Goal: Find specific page/section: Find specific page/section

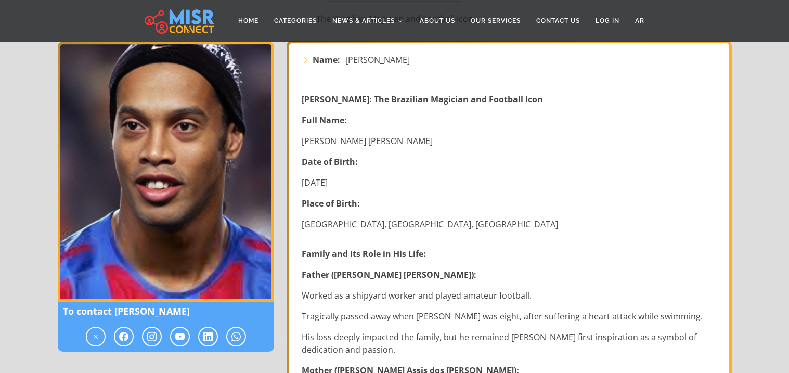
scroll to position [160, 0]
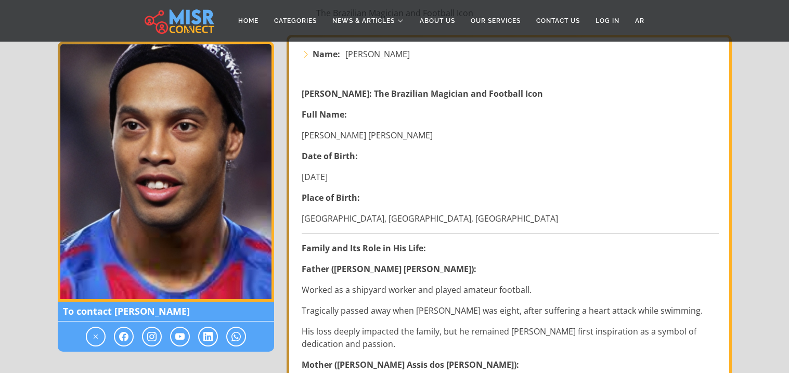
click at [187, 103] on img at bounding box center [166, 172] width 216 height 260
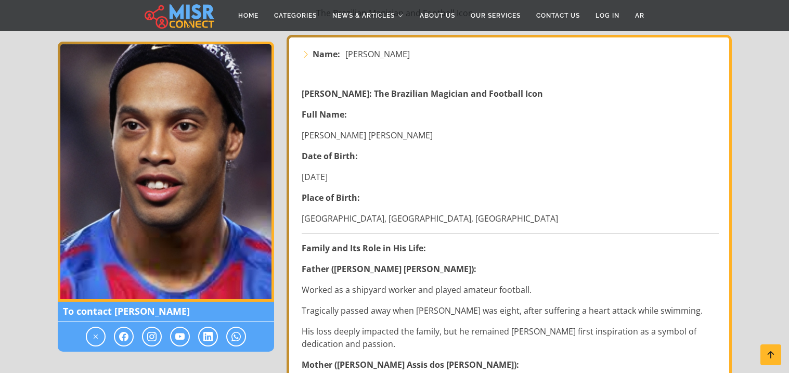
click at [189, 161] on img at bounding box center [166, 172] width 216 height 260
click at [177, 182] on img at bounding box center [166, 172] width 216 height 260
click at [175, 191] on img at bounding box center [166, 172] width 216 height 260
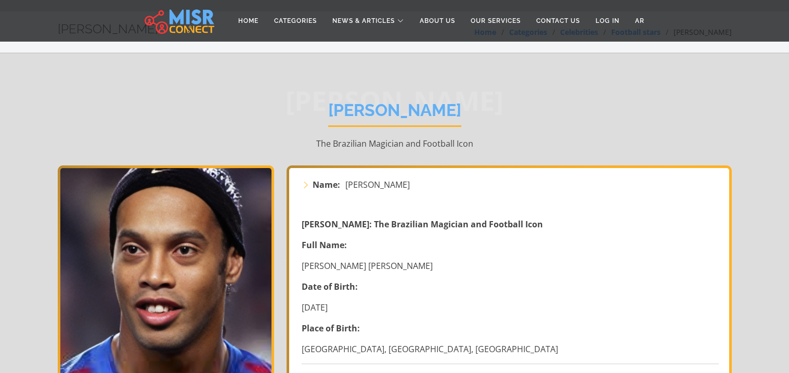
scroll to position [0, 0]
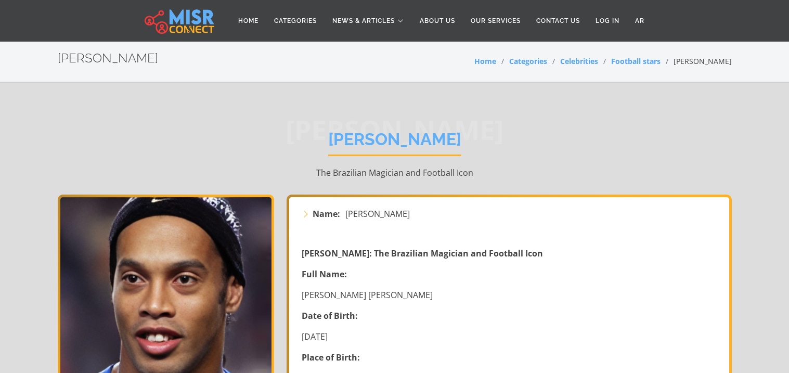
click at [200, 248] on img at bounding box center [166, 325] width 216 height 260
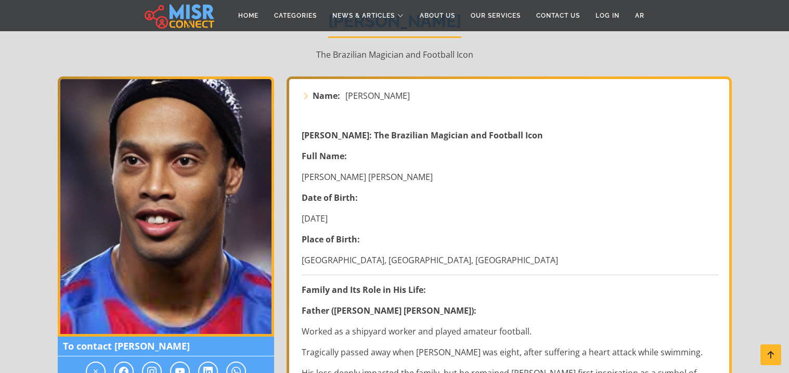
scroll to position [121, 0]
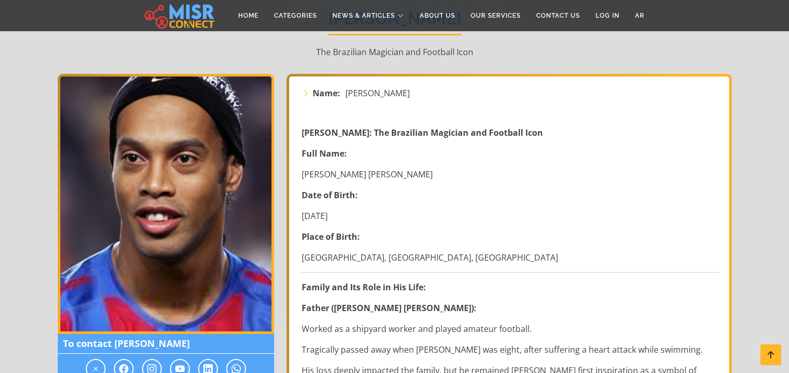
click at [200, 248] on img at bounding box center [166, 204] width 216 height 260
click at [245, 12] on link "Home" at bounding box center [248, 16] width 36 height 20
